Goal: Task Accomplishment & Management: Complete application form

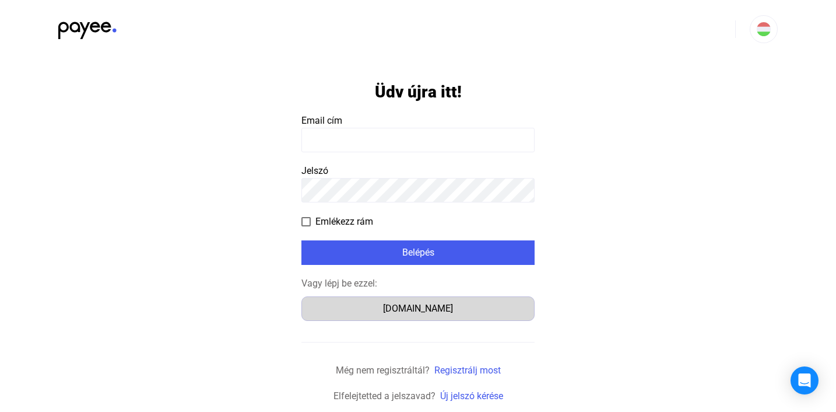
click at [419, 307] on div "[DOMAIN_NAME]" at bounding box center [417, 308] width 225 height 14
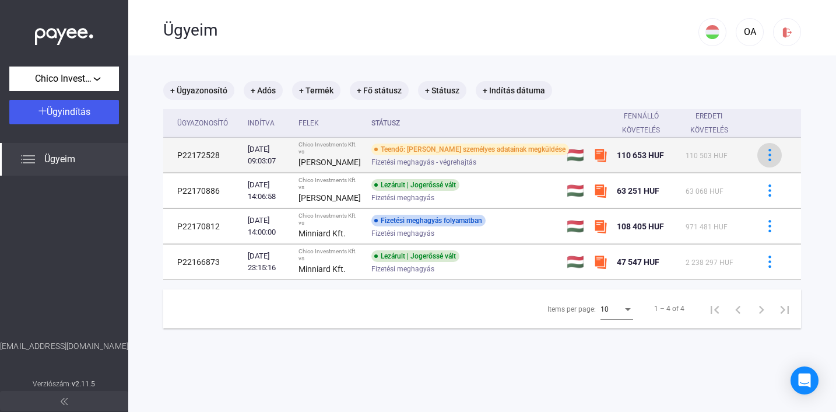
click at [769, 159] on img at bounding box center [770, 155] width 12 height 12
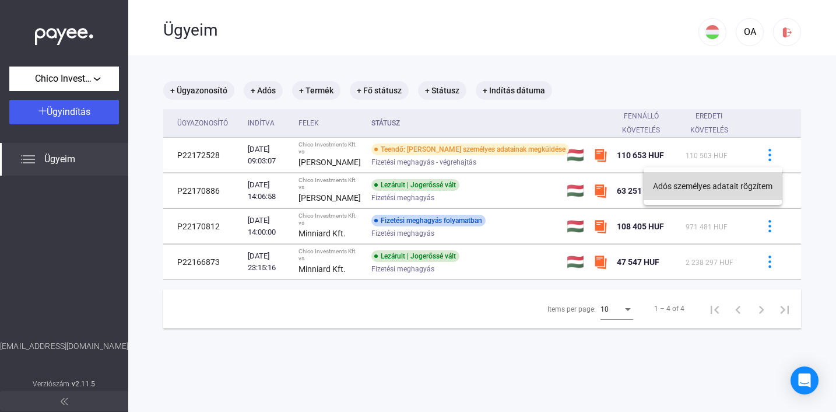
click at [723, 186] on button "Adós személyes adatait rögzítem" at bounding box center [713, 186] width 138 height 28
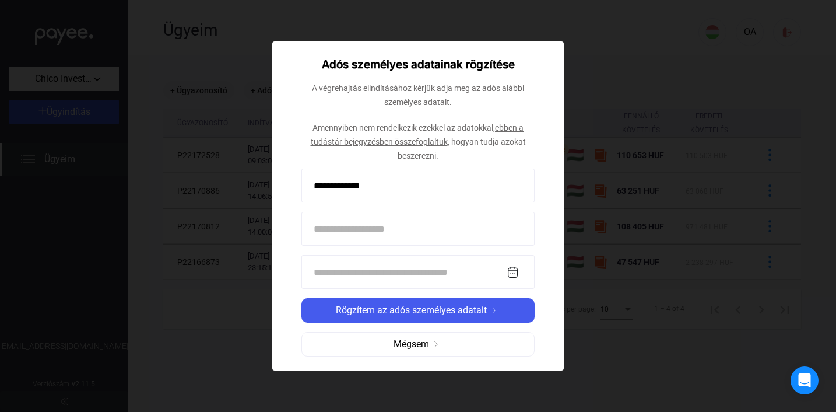
type input "**********"
click at [386, 229] on input at bounding box center [417, 229] width 233 height 34
type input "******"
click at [410, 270] on input at bounding box center [417, 272] width 233 height 34
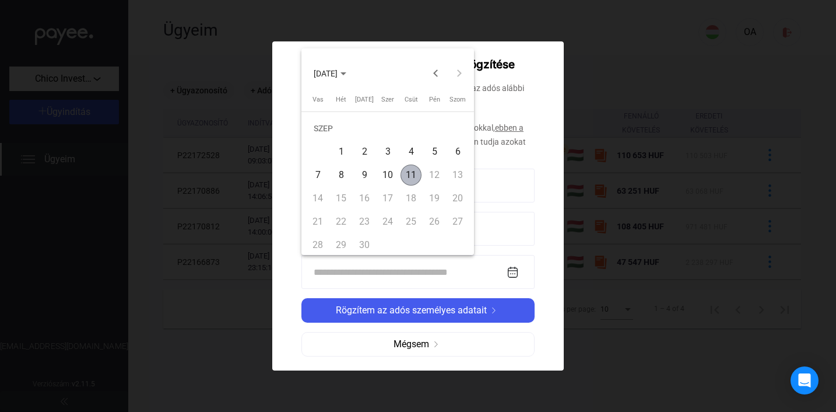
click at [346, 74] on polygon "Choose month and year" at bounding box center [343, 73] width 6 height 3
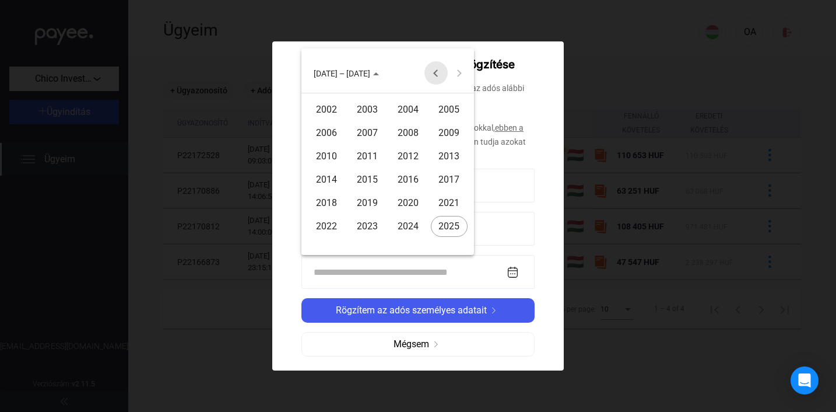
click at [435, 76] on button "Previous 24 years" at bounding box center [435, 72] width 23 height 23
click at [331, 175] on div "1990" at bounding box center [326, 179] width 37 height 21
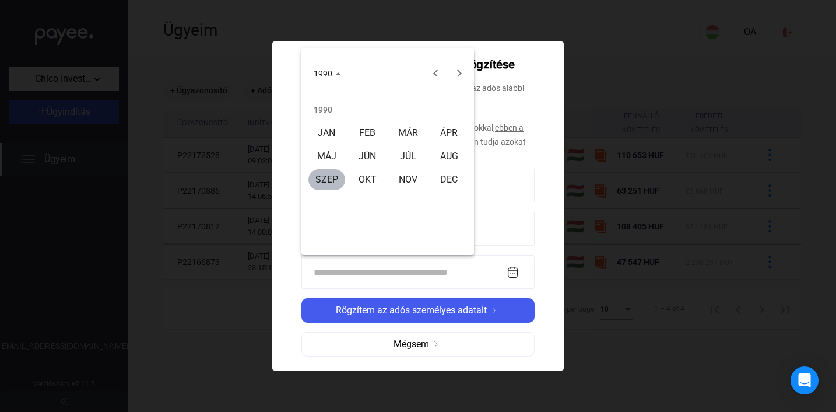
click at [403, 154] on div "JÚL" at bounding box center [408, 156] width 37 height 21
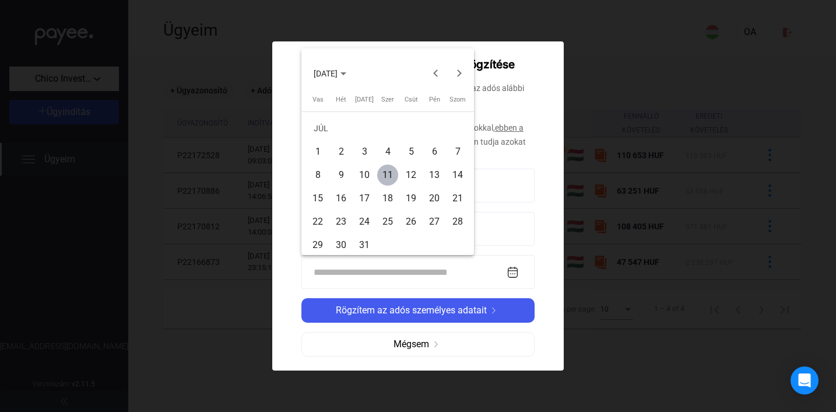
click at [414, 220] on div "26" at bounding box center [410, 221] width 21 height 21
type input "**********"
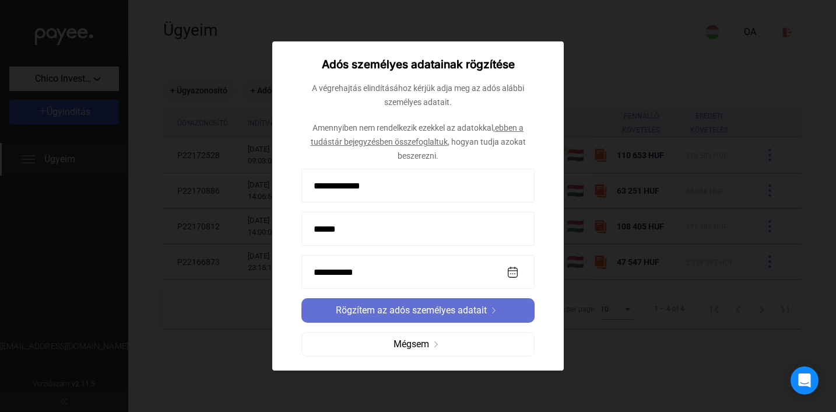
click at [426, 307] on span "Rögzítem az adós személyes adatait" at bounding box center [411, 310] width 151 height 14
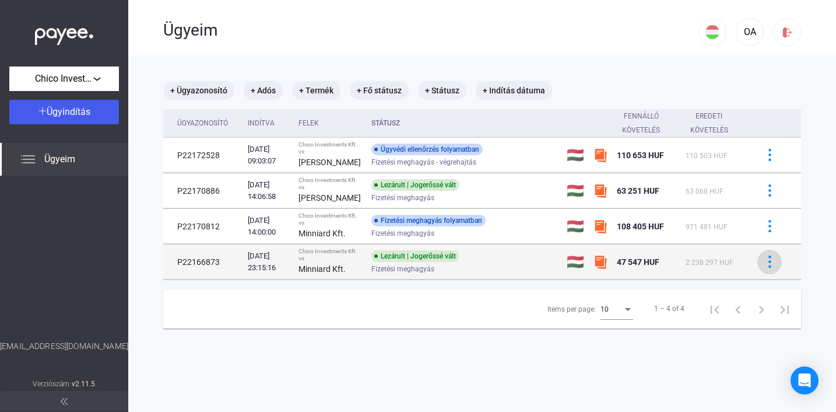
click at [770, 263] on img at bounding box center [770, 261] width 12 height 12
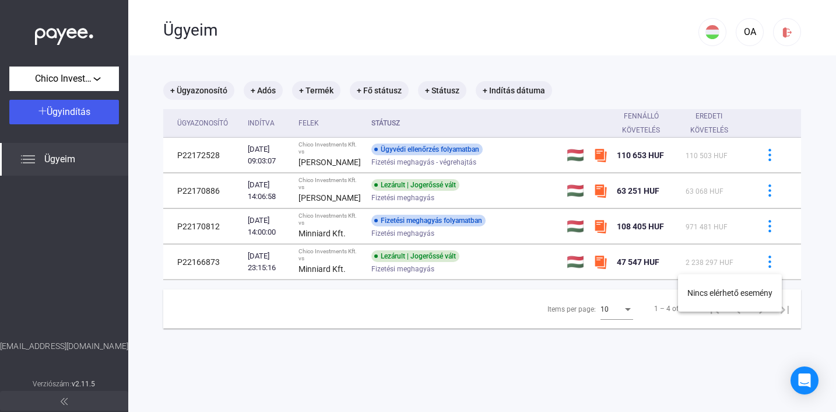
scroll to position [0, 1]
click at [768, 231] on div at bounding box center [418, 206] width 836 height 412
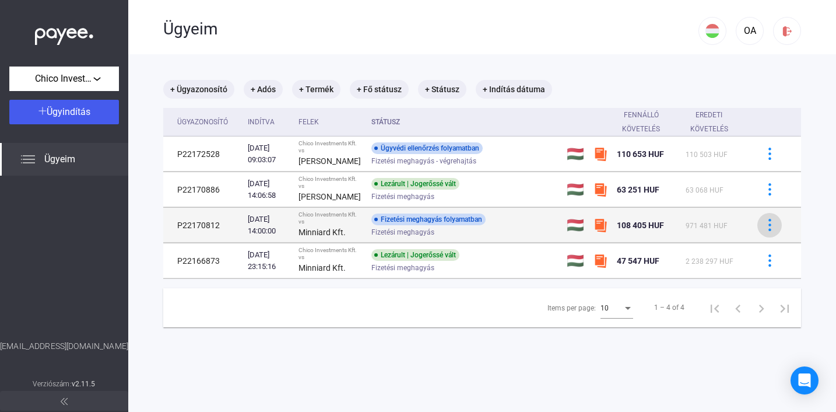
scroll to position [-1, 0]
click at [768, 231] on img at bounding box center [770, 225] width 12 height 12
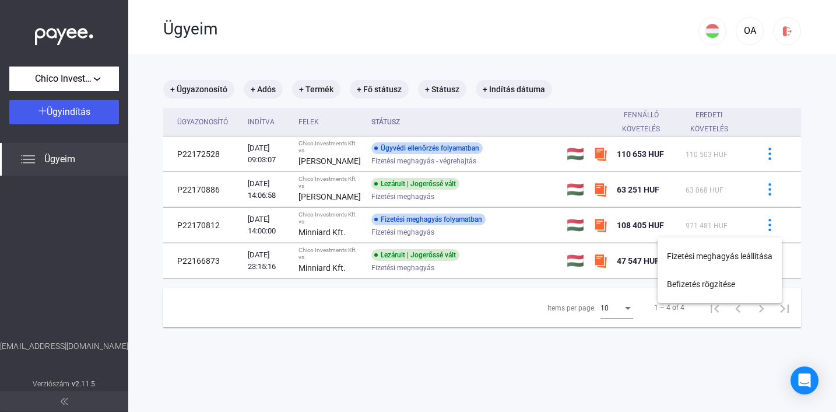
scroll to position [-1, 0]
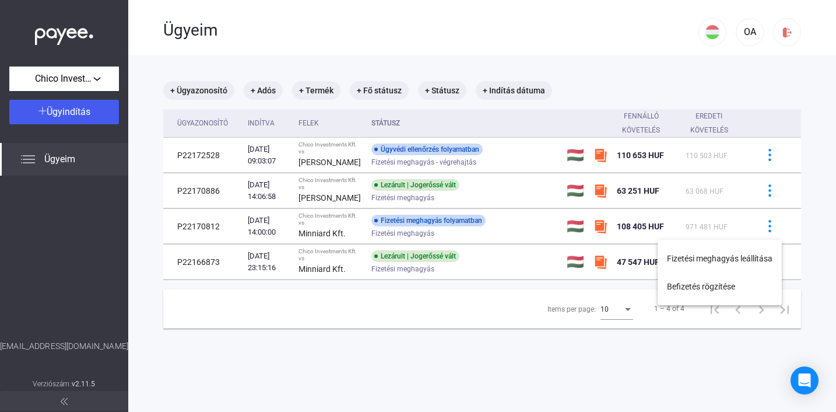
click at [768, 194] on div at bounding box center [418, 206] width 836 height 412
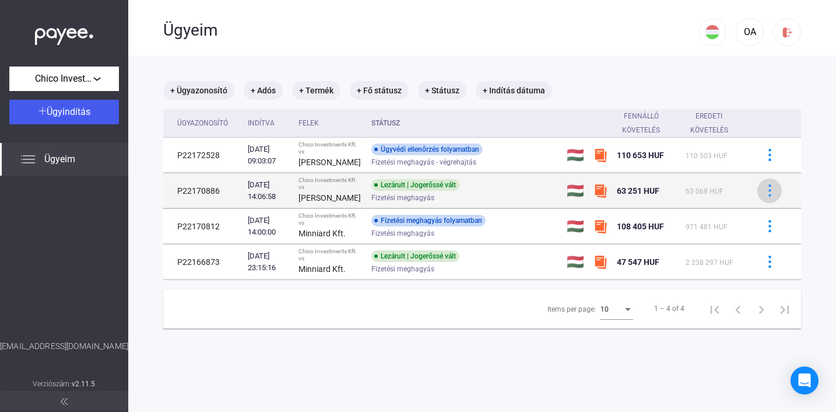
click at [768, 194] on img at bounding box center [770, 190] width 12 height 12
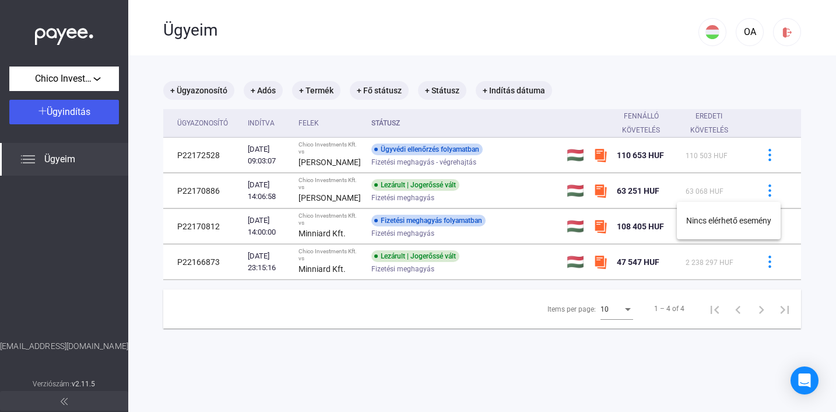
scroll to position [0, 0]
click at [767, 154] on div at bounding box center [418, 206] width 836 height 412
click at [767, 154] on img at bounding box center [770, 155] width 12 height 12
